Goal: Information Seeking & Learning: Learn about a topic

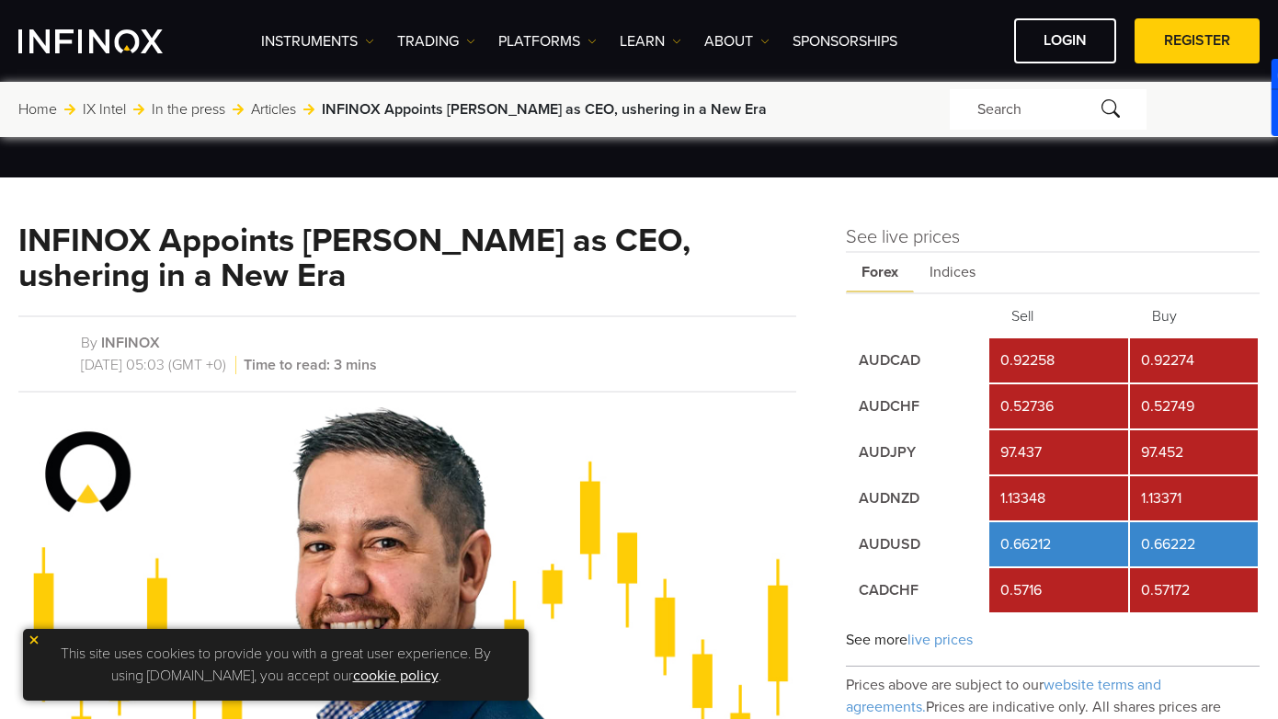
click at [592, 52] on div "Instruments Instruments Product Information TRADING Accounts" at bounding box center [760, 40] width 999 height 45
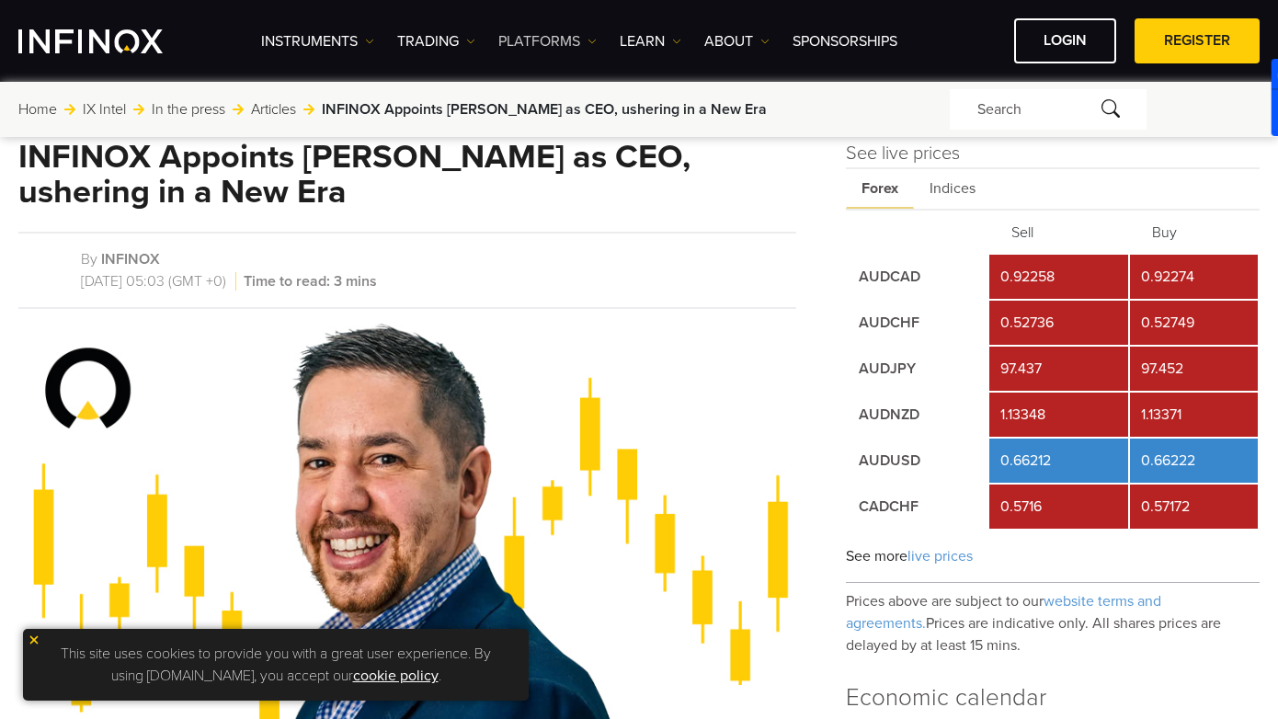
click at [580, 45] on link "PLATFORMS" at bounding box center [547, 41] width 98 height 22
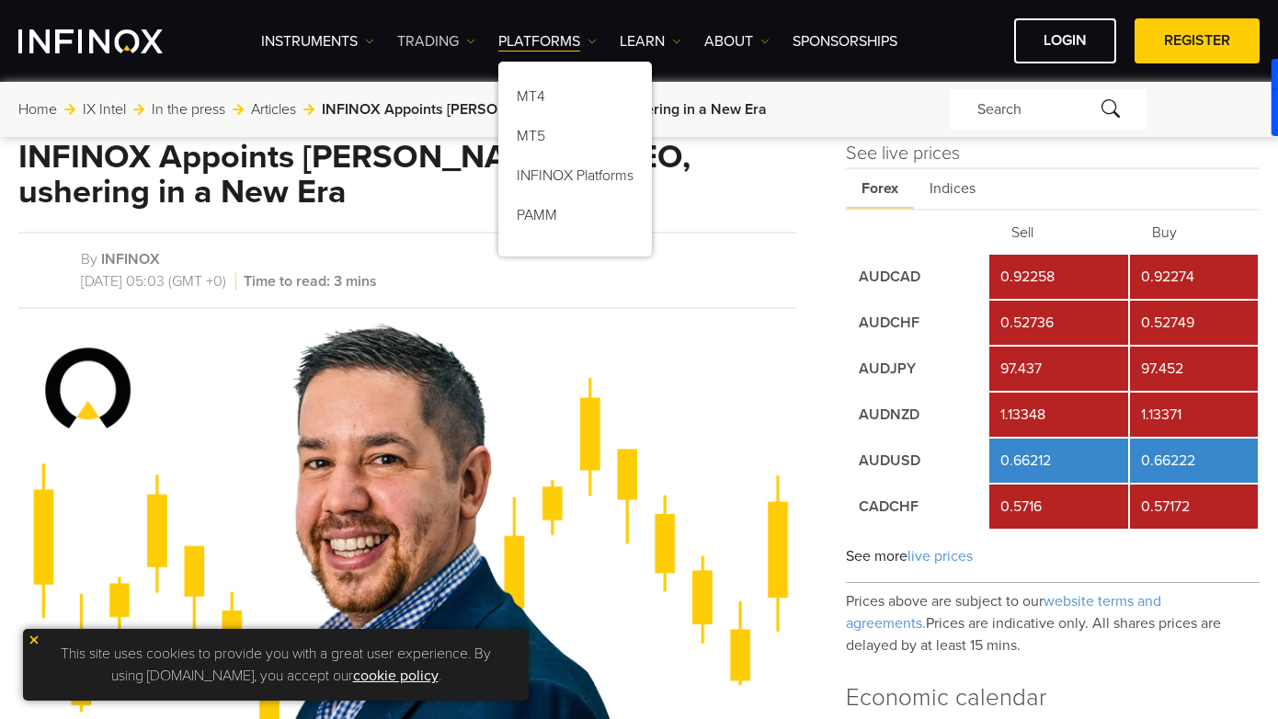
click at [463, 38] on link "TRADING" at bounding box center [436, 41] width 78 height 22
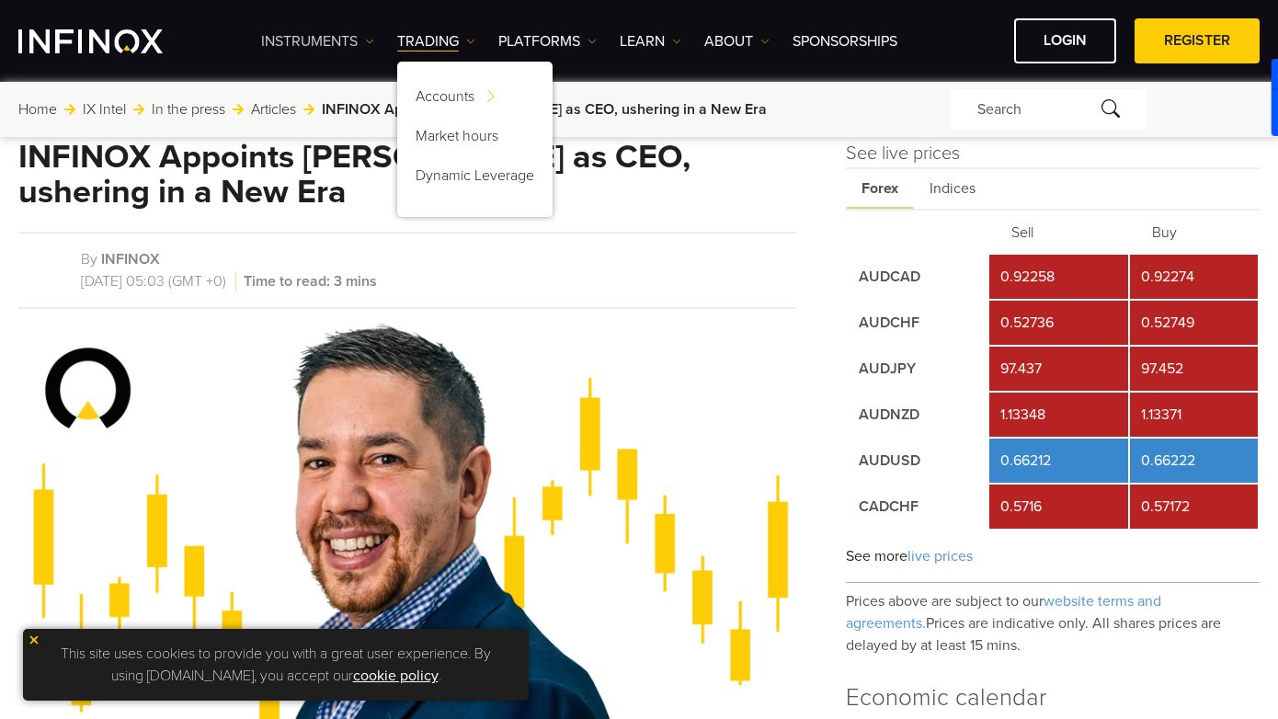
click at [319, 35] on link "Instruments" at bounding box center [317, 41] width 113 height 22
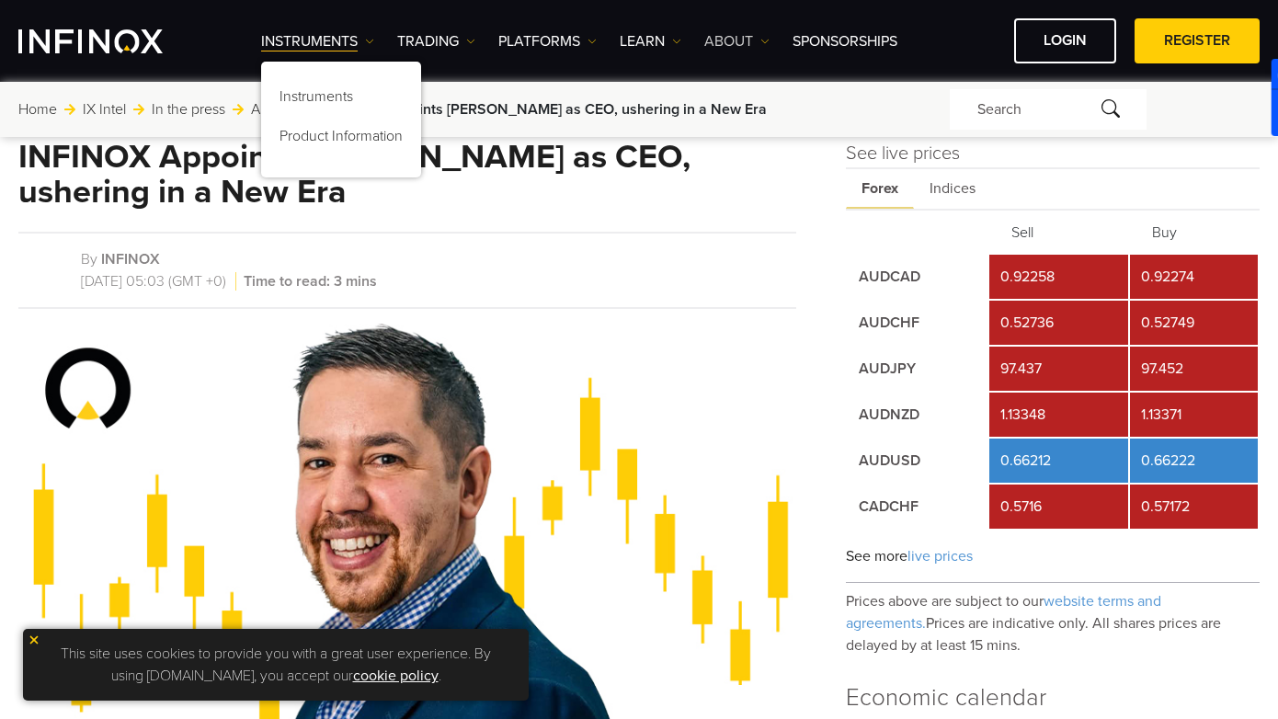
click at [716, 34] on link "ABOUT" at bounding box center [736, 41] width 65 height 22
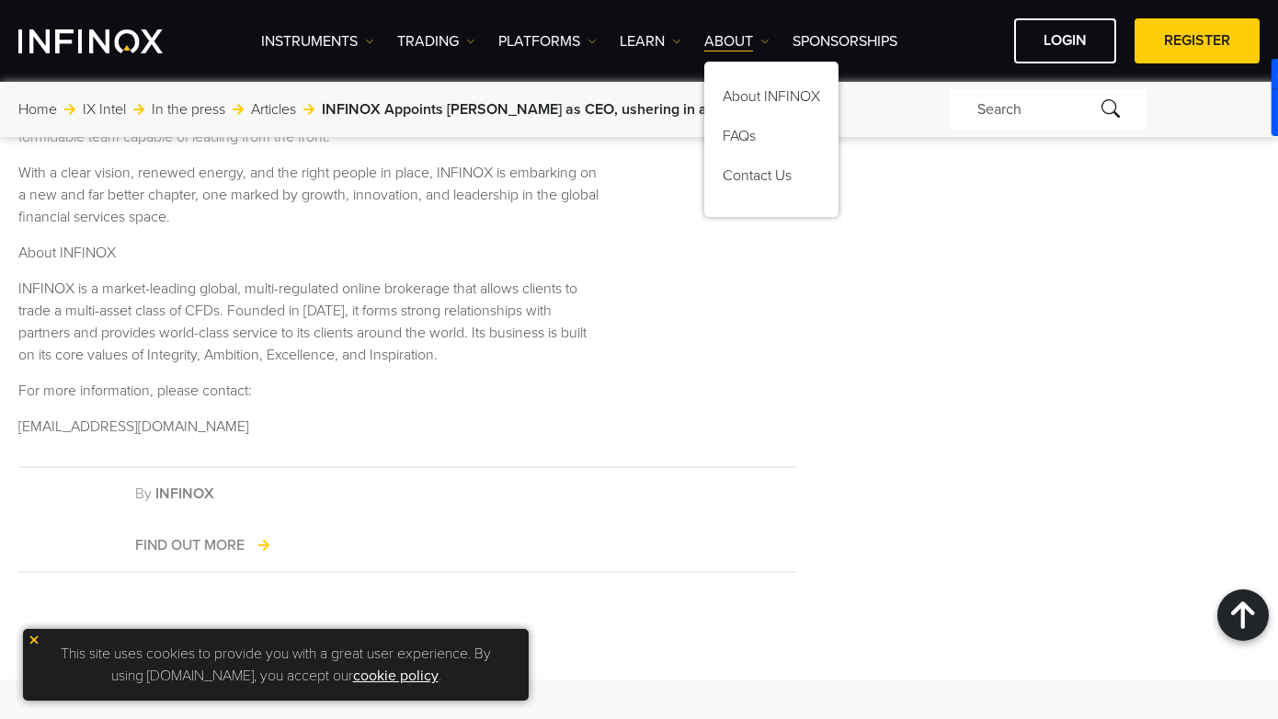
scroll to position [972, 0]
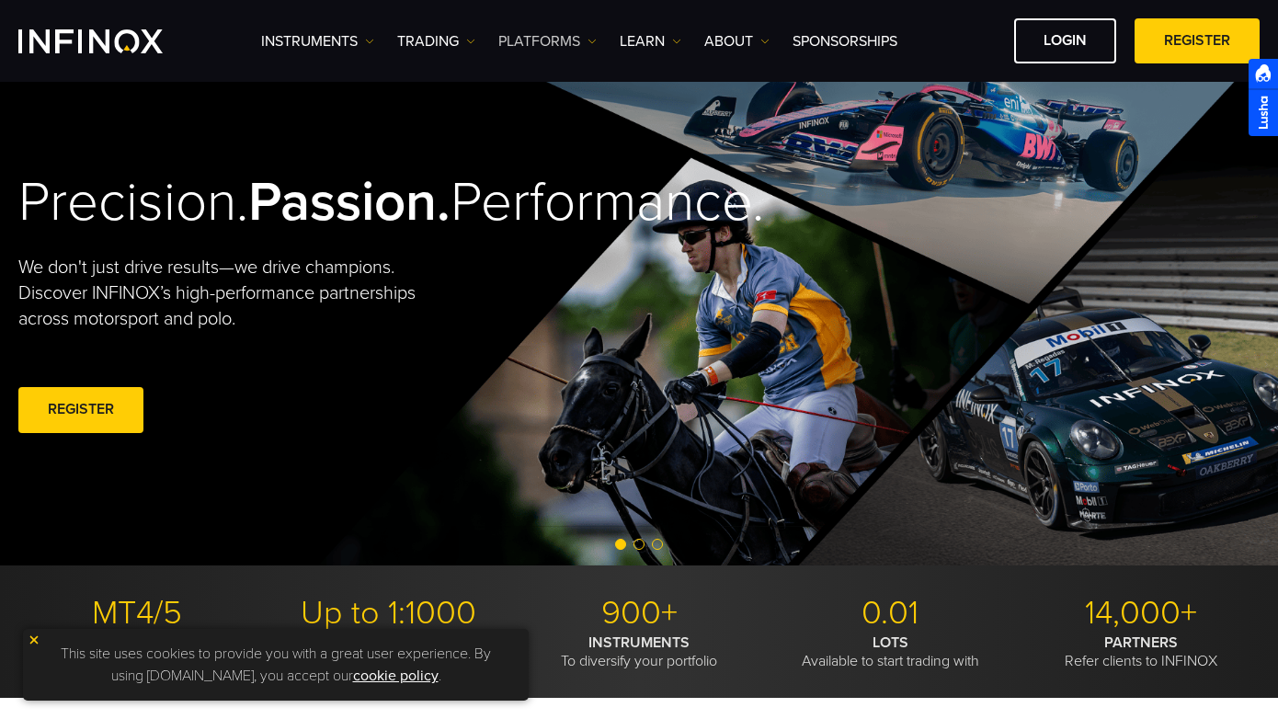
click at [594, 44] on img at bounding box center [592, 41] width 9 height 9
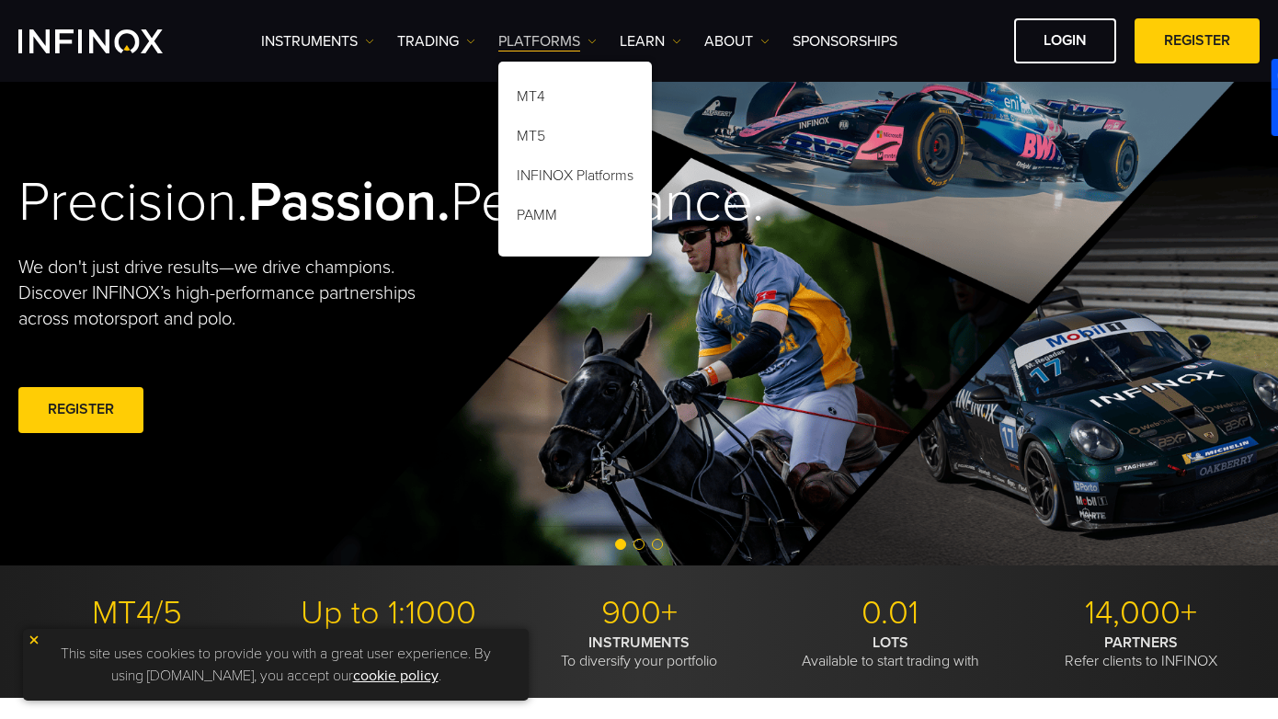
click at [594, 44] on img at bounding box center [592, 41] width 9 height 9
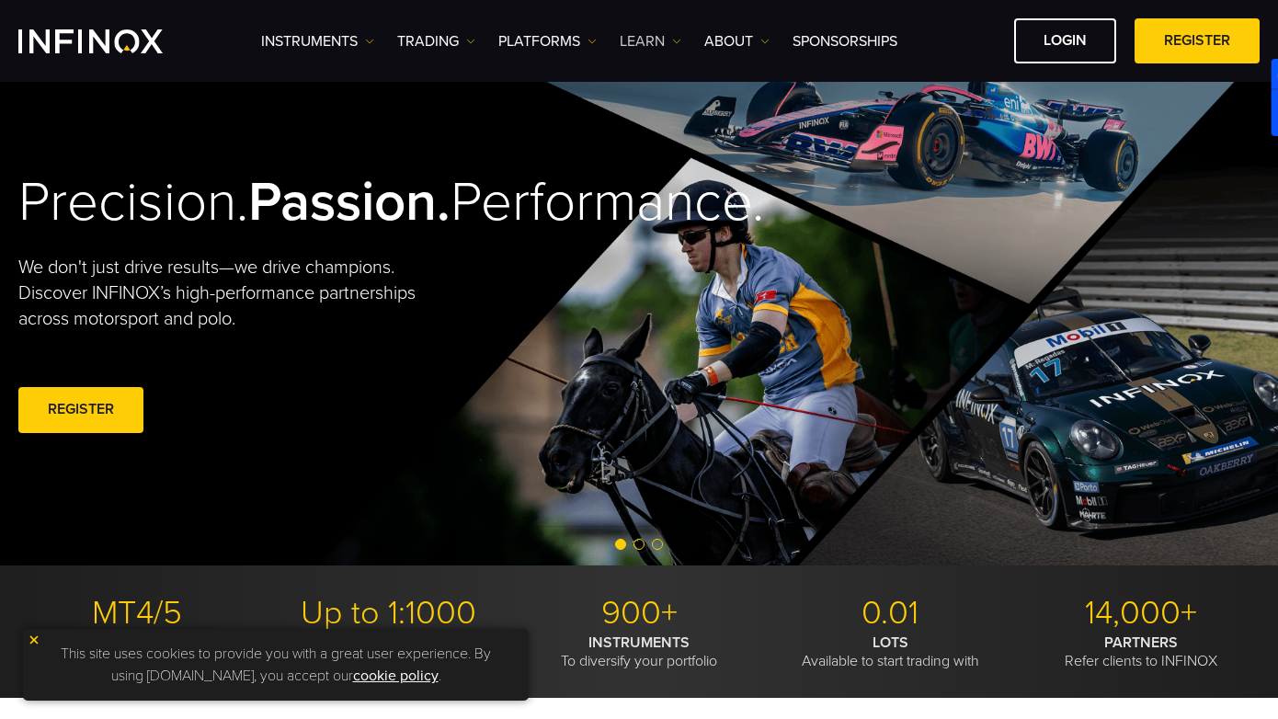
click at [673, 42] on img at bounding box center [676, 41] width 9 height 9
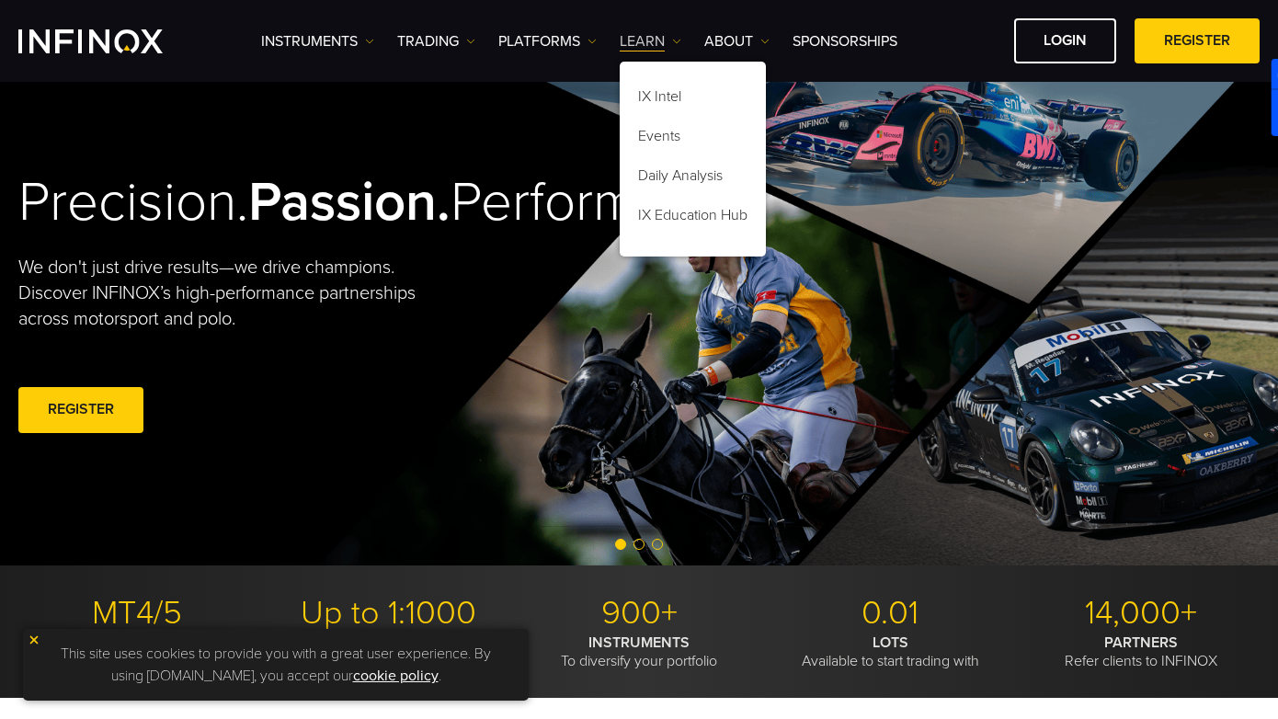
click at [673, 42] on img at bounding box center [676, 41] width 9 height 9
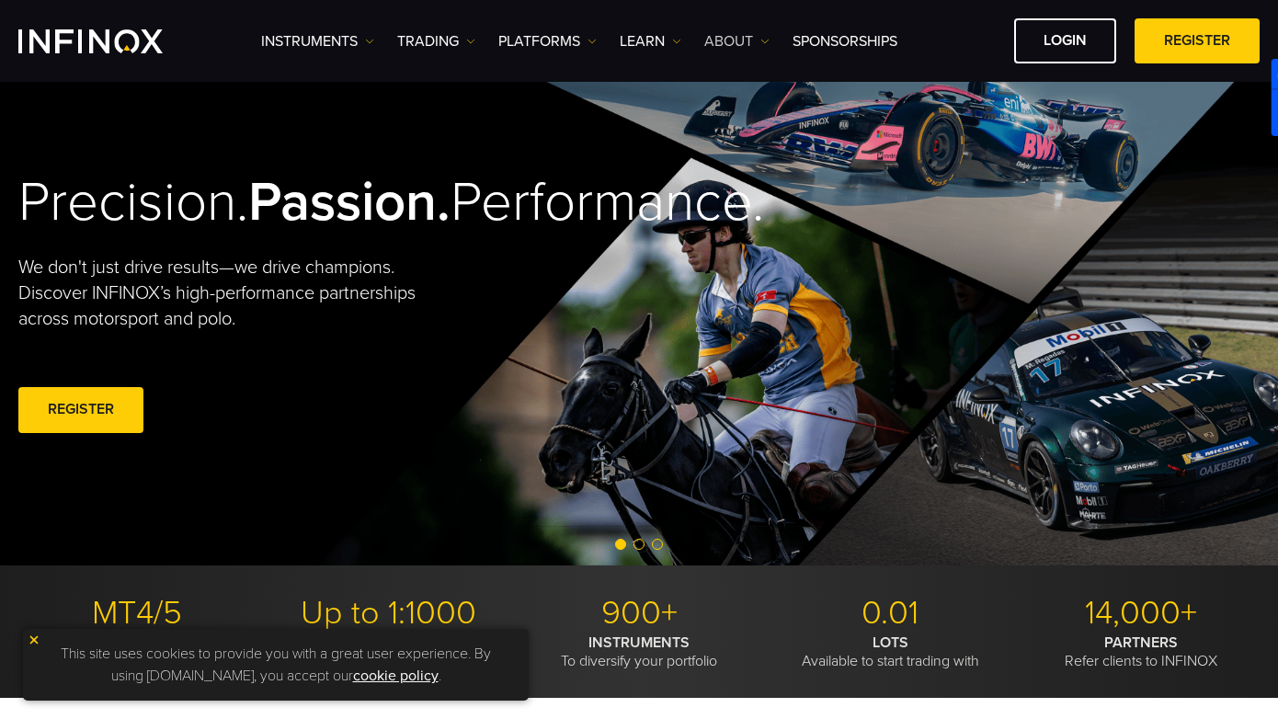
click at [758, 43] on link "ABOUT" at bounding box center [736, 41] width 65 height 22
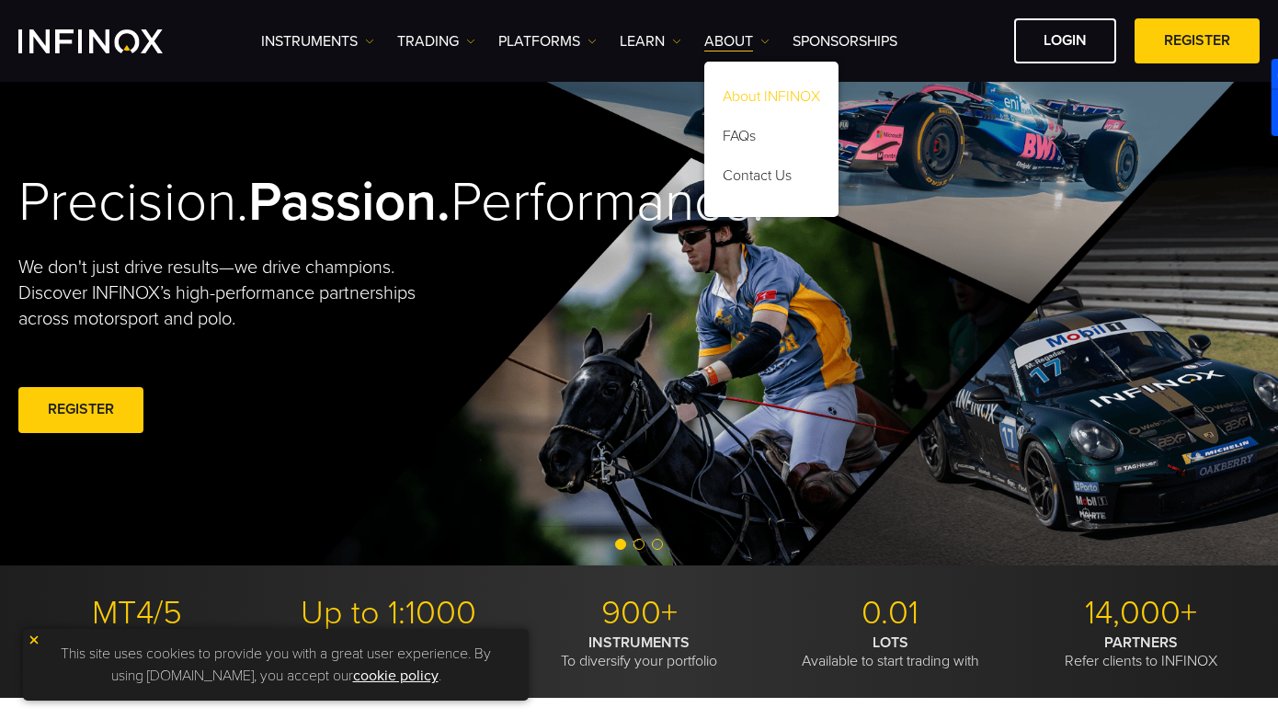
click at [753, 91] on link "About INFINOX" at bounding box center [771, 100] width 134 height 40
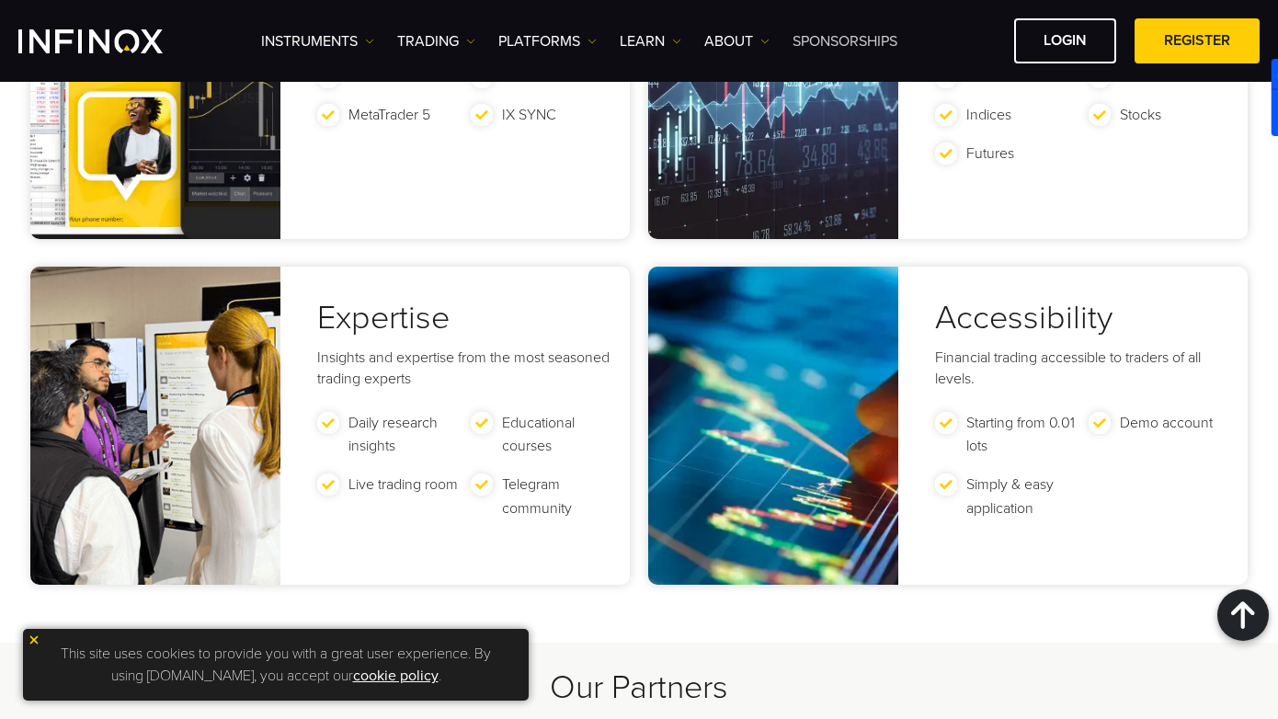
scroll to position [3530, 0]
